Goal: Information Seeking & Learning: Learn about a topic

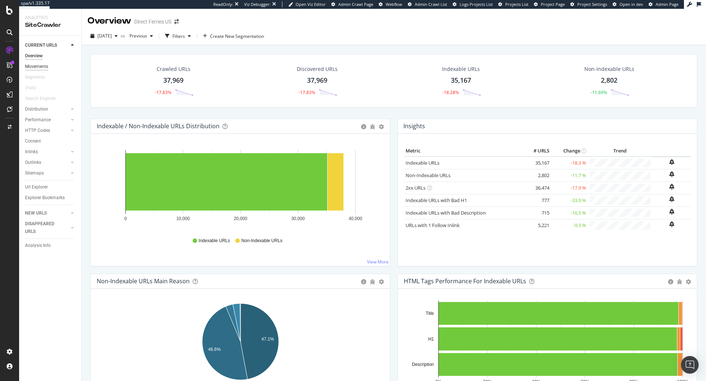
click at [41, 68] on div "Movements" at bounding box center [36, 67] width 23 height 8
